Goal: Information Seeking & Learning: Learn about a topic

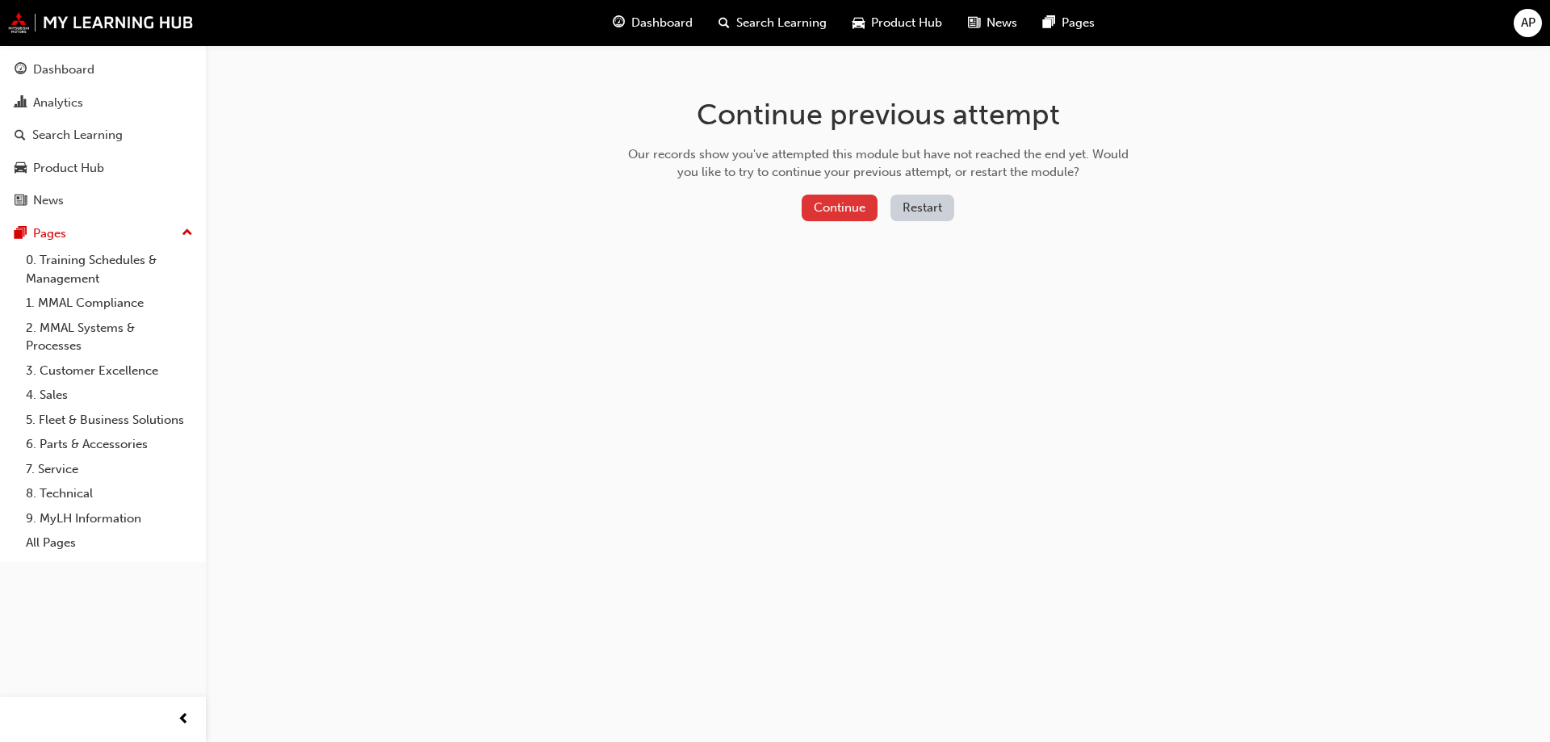
click at [856, 220] on button "Continue" at bounding box center [839, 208] width 76 height 27
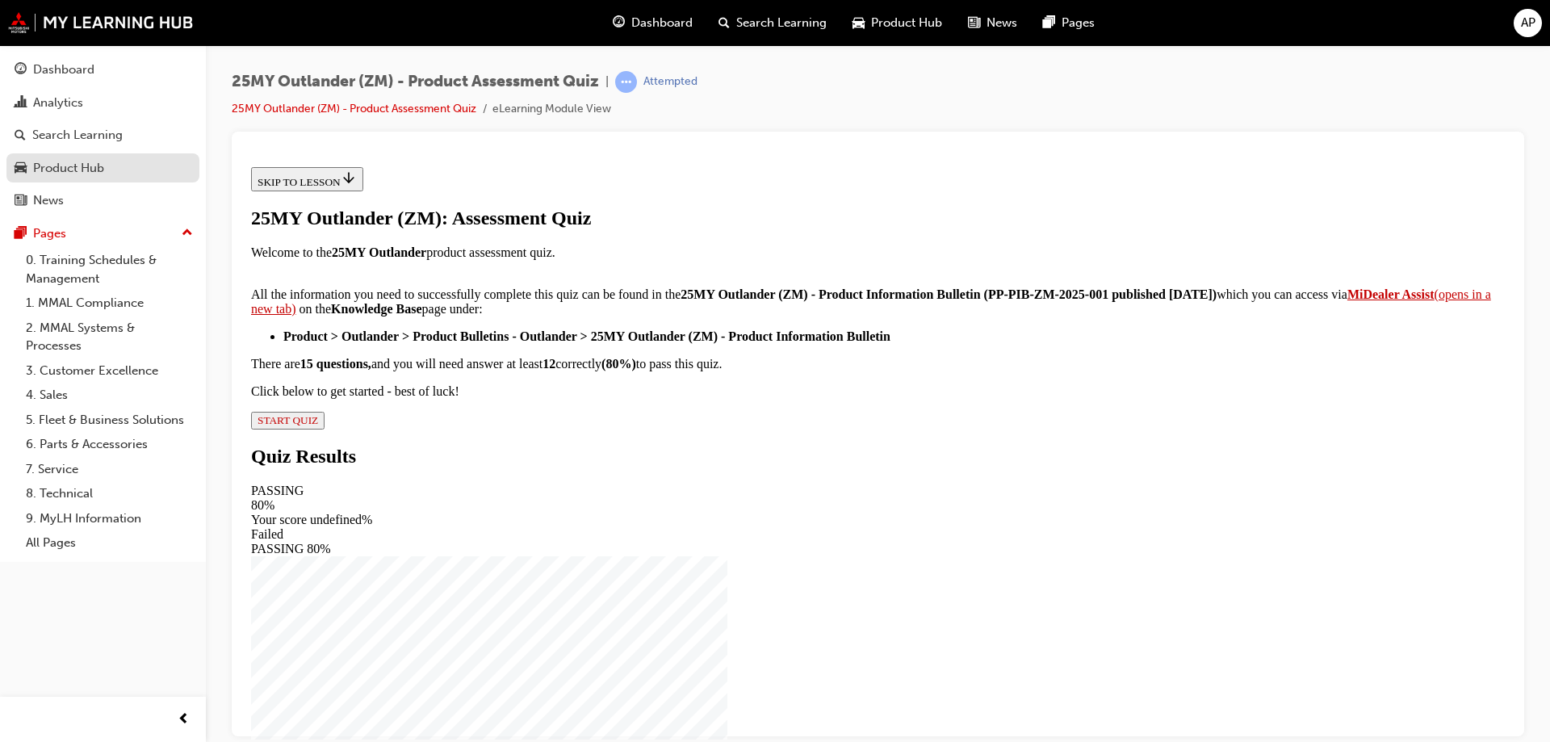
click at [77, 169] on div "Product Hub" at bounding box center [68, 168] width 71 height 19
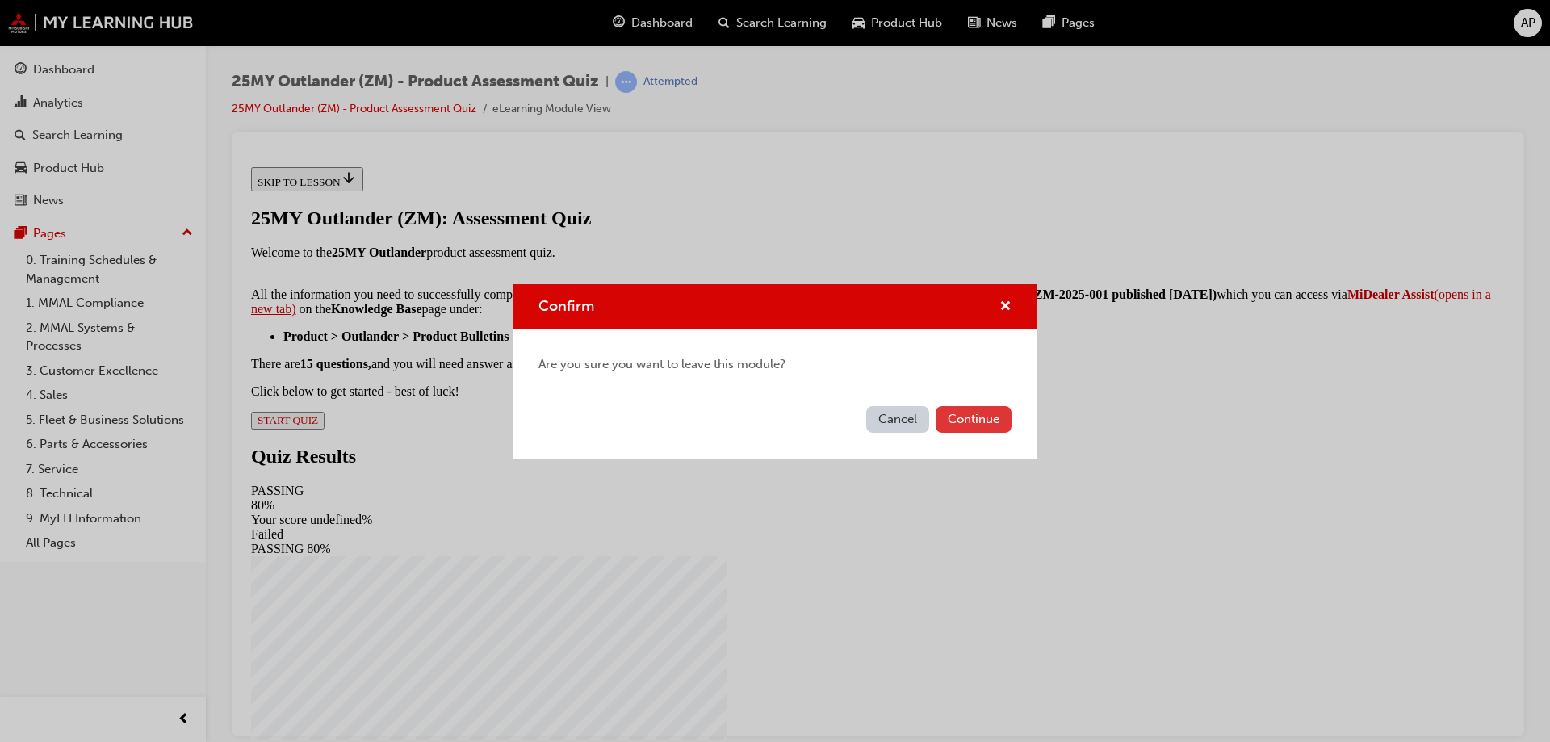
click at [984, 419] on button "Continue" at bounding box center [973, 419] width 76 height 27
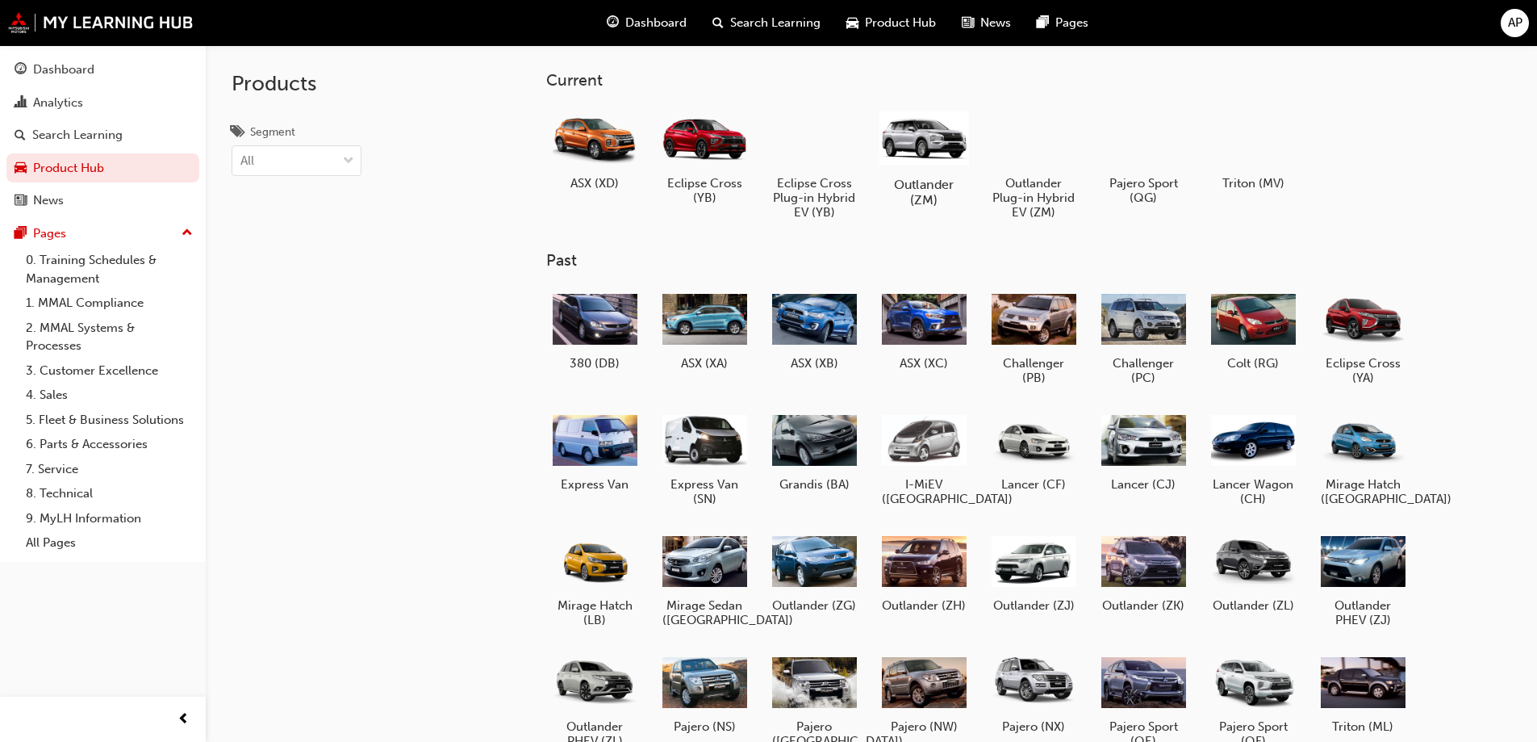
click at [935, 167] on div at bounding box center [924, 138] width 90 height 64
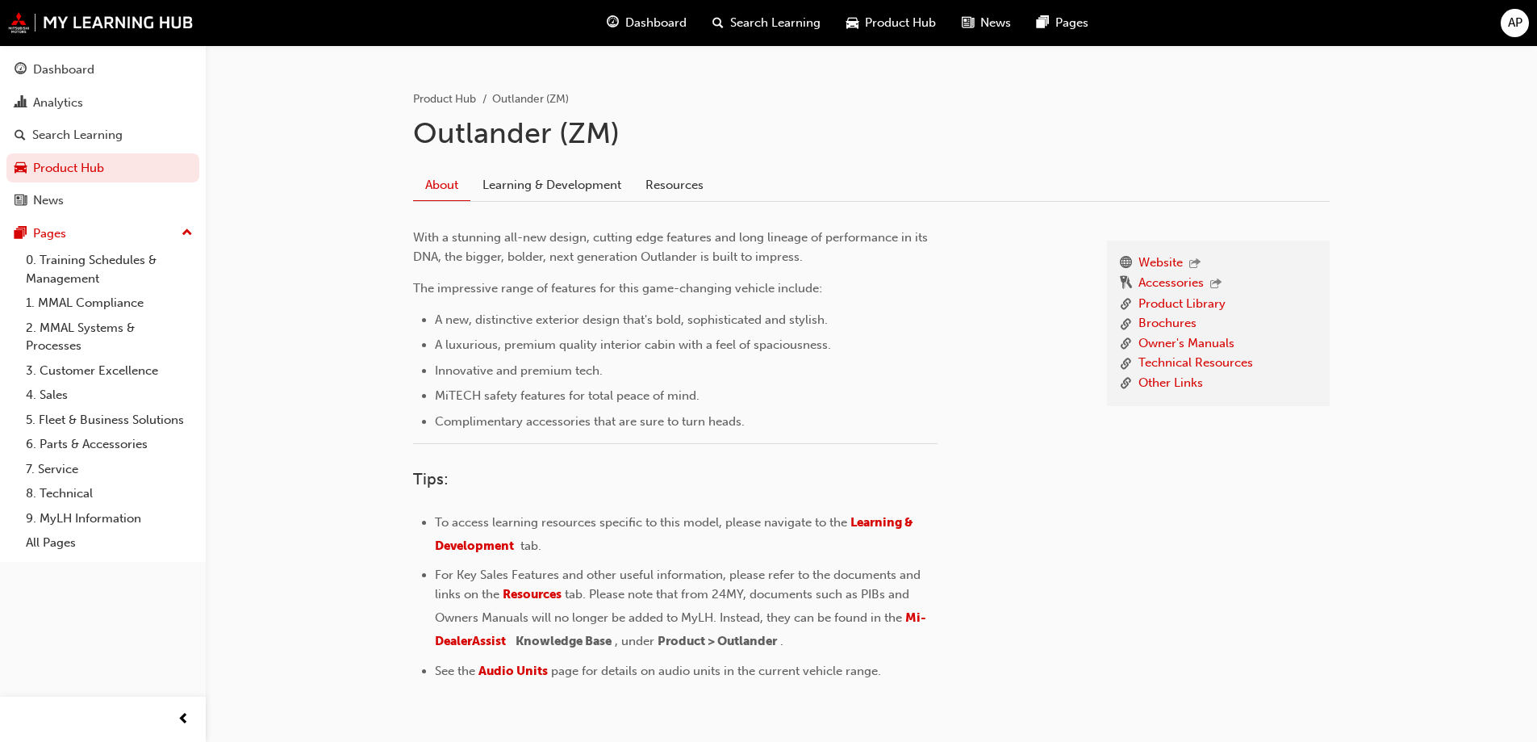
scroll to position [377, 0]
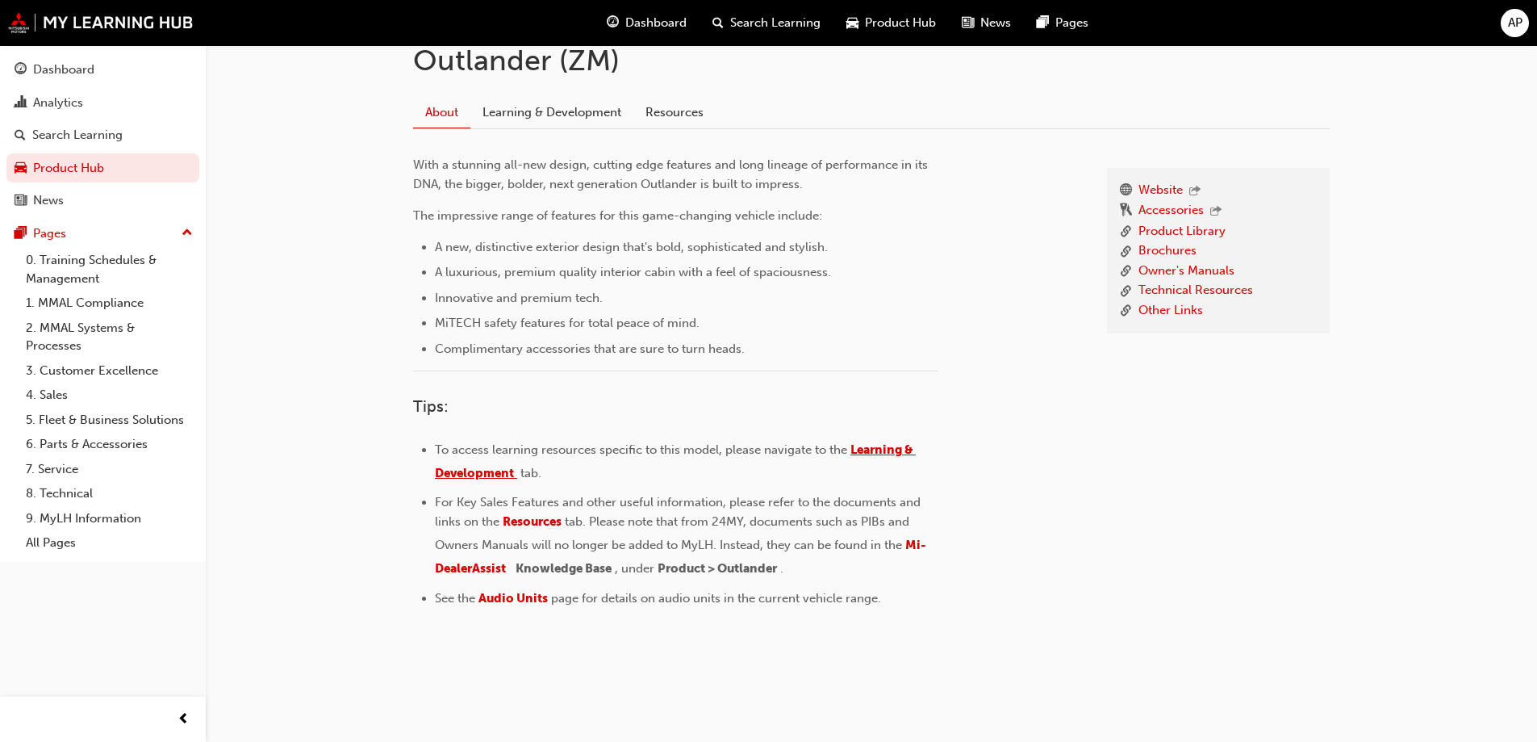
click at [884, 445] on span "Learning & Development" at bounding box center [675, 461] width 481 height 38
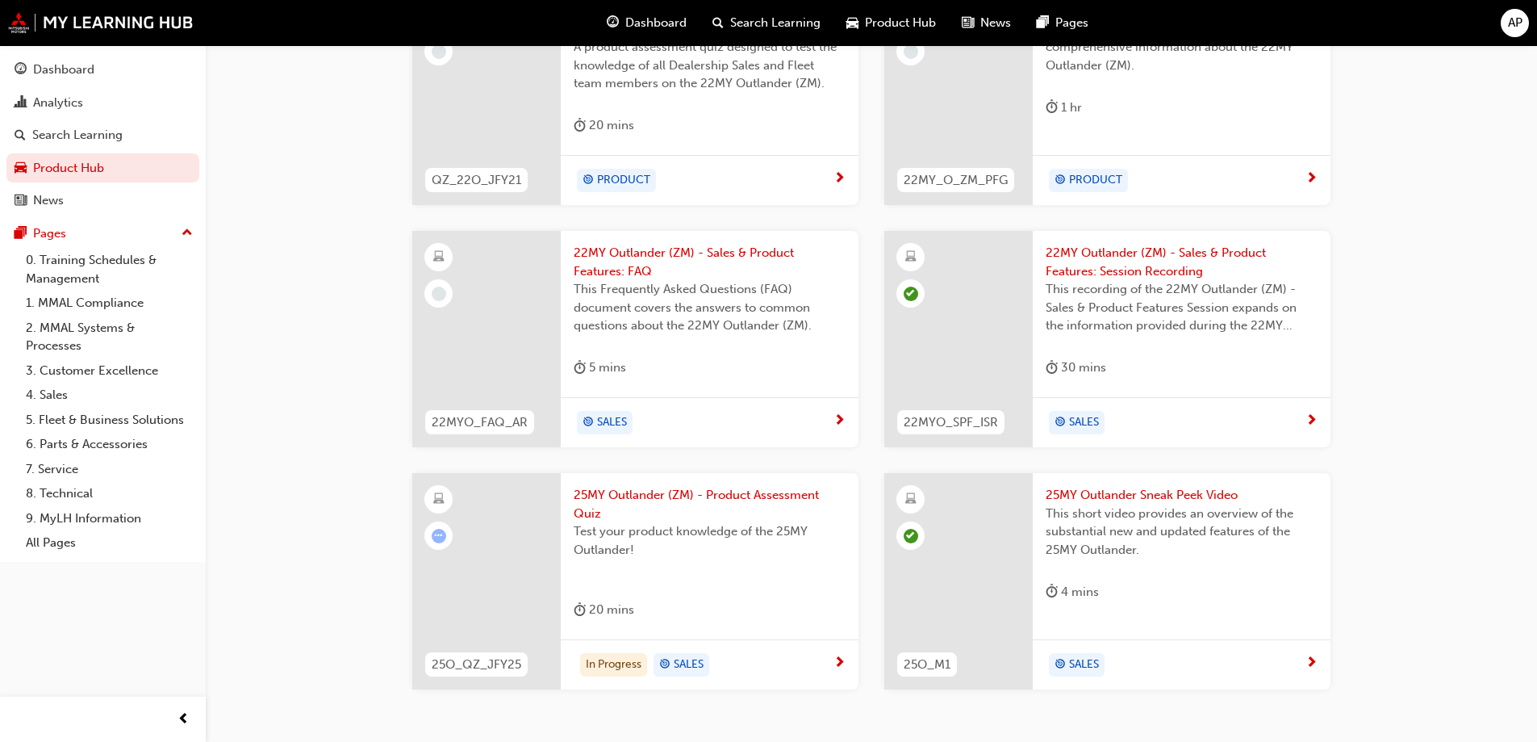
scroll to position [855, 0]
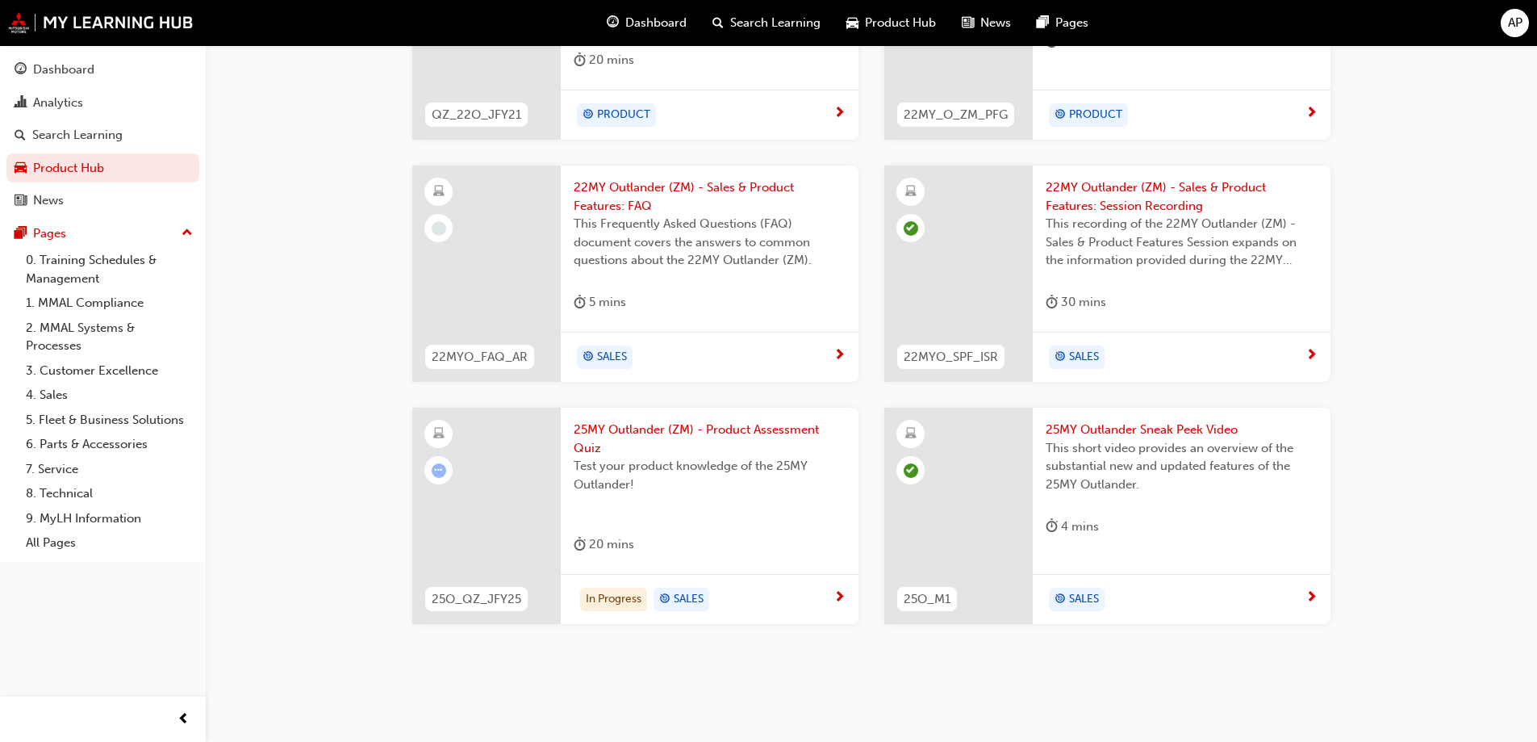
click at [1131, 432] on span "25MY Outlander Sneak Peek Video" at bounding box center [1182, 429] width 272 height 19
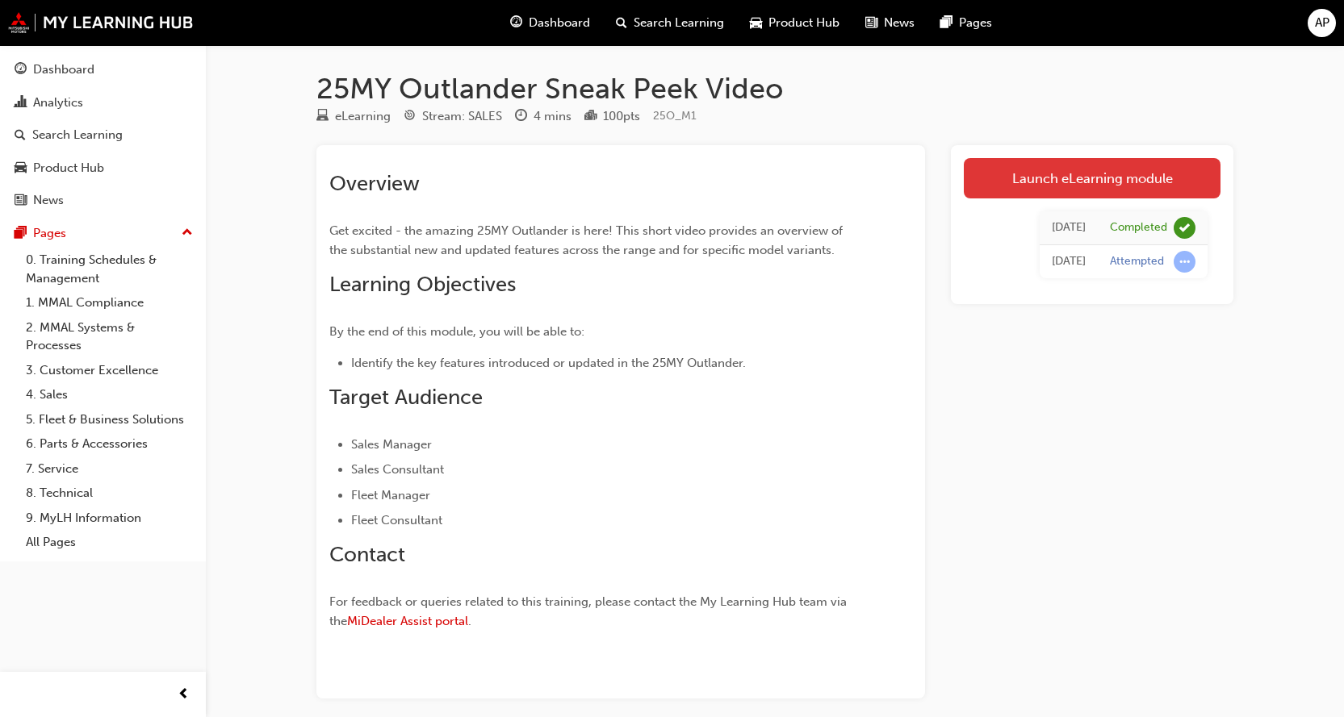
click at [1060, 178] on link "Launch eLearning module" at bounding box center [1092, 178] width 257 height 40
